Goal: Information Seeking & Learning: Learn about a topic

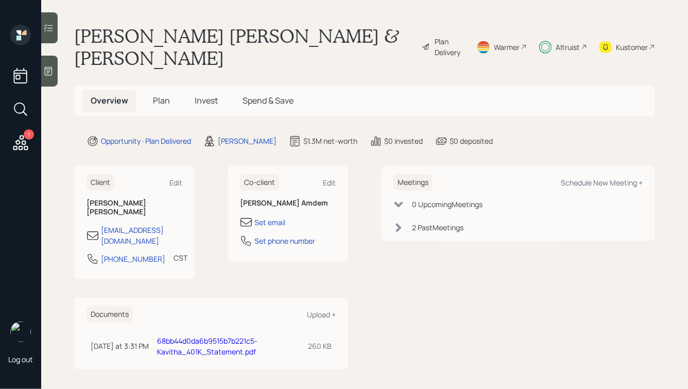
click at [567, 42] on div "Altruist" at bounding box center [568, 47] width 24 height 11
click at [188, 99] on h5 "Invest" at bounding box center [207, 101] width 40 height 22
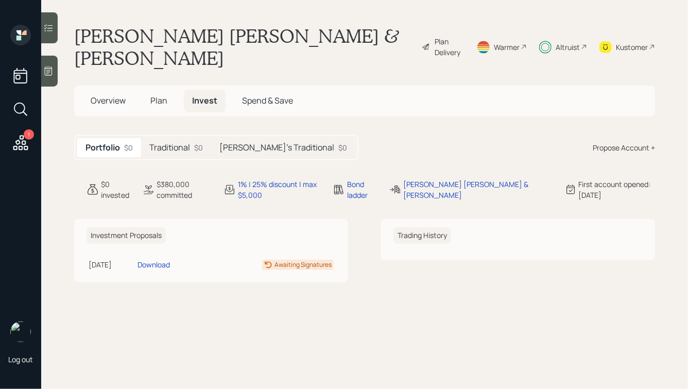
click at [174, 147] on h5 "Traditional" at bounding box center [169, 148] width 41 height 10
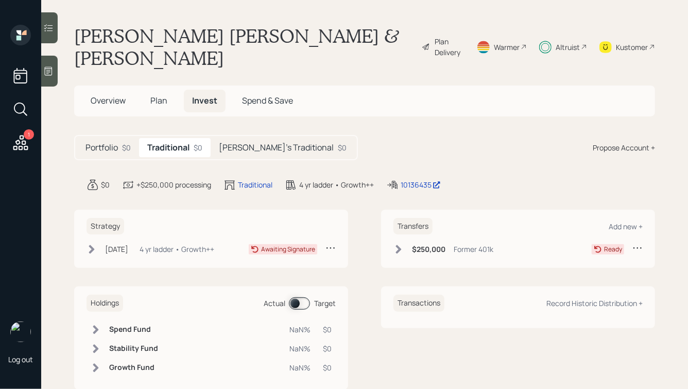
click at [242, 146] on h5 "[PERSON_NAME]'s Traditional" at bounding box center [276, 148] width 115 height 10
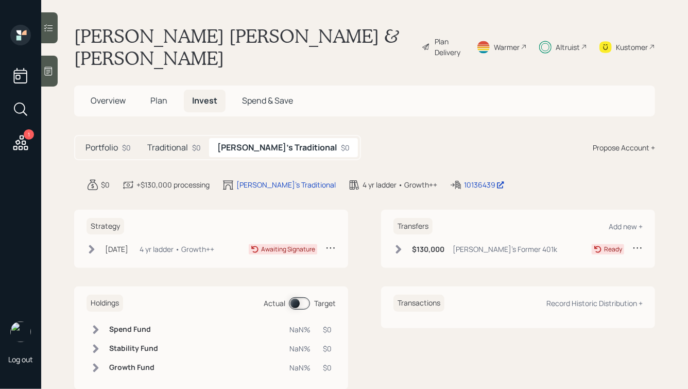
click at [399, 250] on icon at bounding box center [399, 249] width 6 height 9
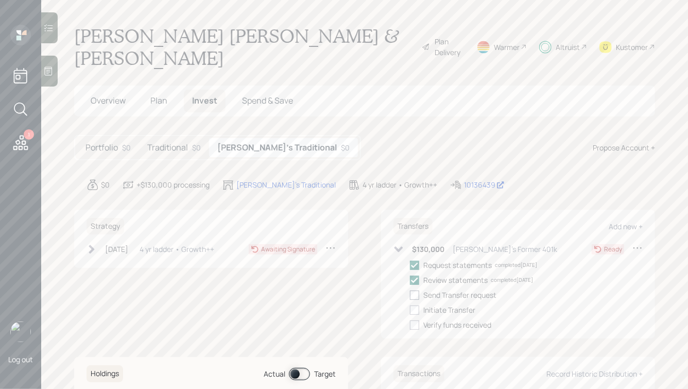
click at [415, 297] on div at bounding box center [414, 295] width 9 height 9
click at [410, 295] on input "checkbox" at bounding box center [410, 295] width 1 height 1
checkbox input "true"
click at [415, 308] on div at bounding box center [414, 310] width 9 height 9
click at [410, 310] on input "checkbox" at bounding box center [410, 310] width 1 height 1
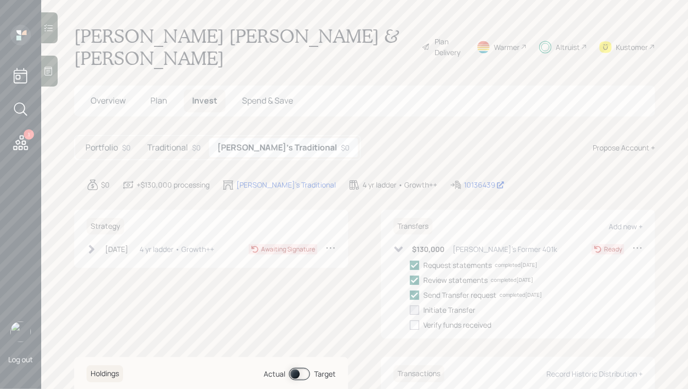
checkbox input "true"
click at [175, 146] on h5 "Traditional" at bounding box center [167, 148] width 41 height 10
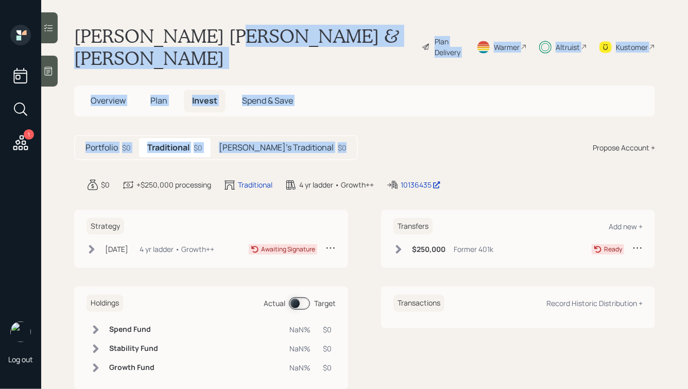
drag, startPoint x: 346, startPoint y: 151, endPoint x: 200, endPoint y: 23, distance: 193.9
click at [200, 23] on main "[PERSON_NAME] [PERSON_NAME] & [PERSON_NAME] Amdem Plan Delivery Warmer Altruist…" at bounding box center [364, 194] width 647 height 389
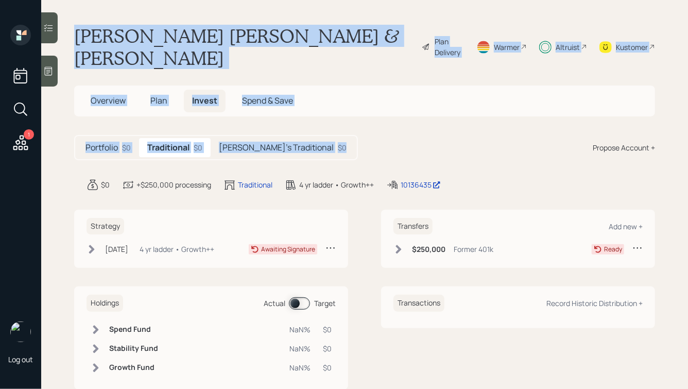
click at [200, 23] on main "[PERSON_NAME] [PERSON_NAME] & [PERSON_NAME] Amdem Plan Delivery Warmer Altruist…" at bounding box center [364, 194] width 647 height 389
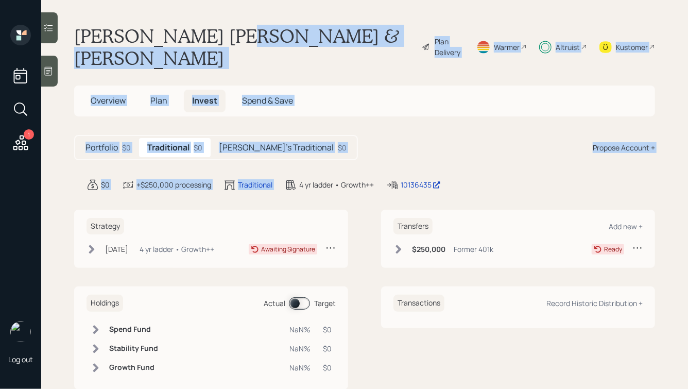
drag, startPoint x: 350, startPoint y: 163, endPoint x: 222, endPoint y: 27, distance: 186.6
click at [222, 27] on main "[PERSON_NAME] [PERSON_NAME] & [PERSON_NAME] Amdem Plan Delivery Warmer Altruist…" at bounding box center [364, 194] width 647 height 389
click at [222, 27] on h1 "[PERSON_NAME] [PERSON_NAME] & [PERSON_NAME]" at bounding box center [244, 47] width 340 height 44
